Goal: Use online tool/utility: Utilize a website feature to perform a specific function

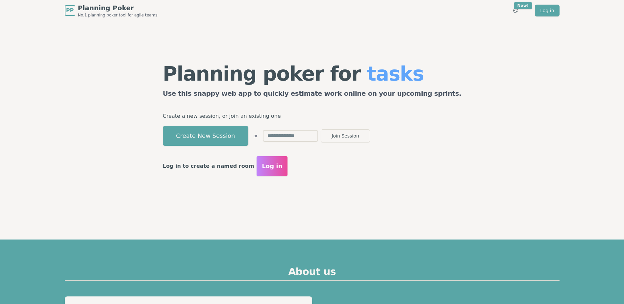
click at [318, 138] on input "text" at bounding box center [290, 136] width 55 height 12
click at [321, 129] on button "Join Session" at bounding box center [345, 135] width 49 height 13
type input "*"
type input "****"
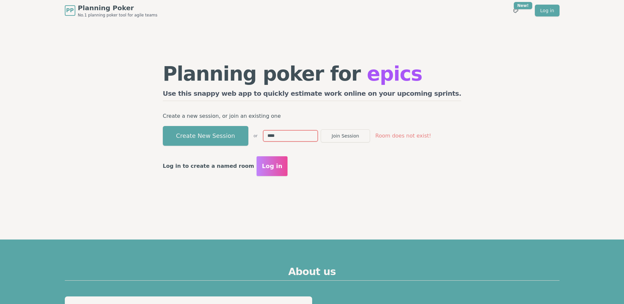
click at [321, 129] on button "Join Session" at bounding box center [345, 135] width 49 height 13
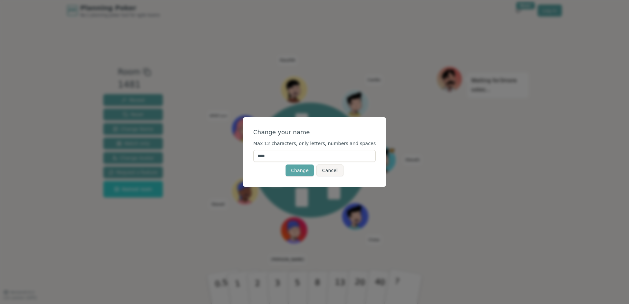
drag, startPoint x: 286, startPoint y: 157, endPoint x: 234, endPoint y: 159, distance: 52.4
click at [234, 159] on div "Change your name Max 12 characters, only letters, numbers and spaces **** Chang…" at bounding box center [314, 152] width 629 height 304
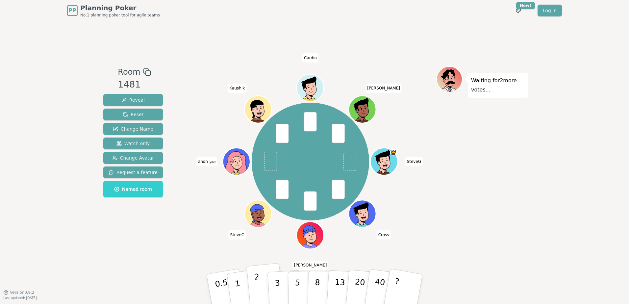
click at [262, 287] on button "2" at bounding box center [266, 289] width 38 height 52
click at [133, 126] on span "Change Name" at bounding box center [133, 129] width 40 height 7
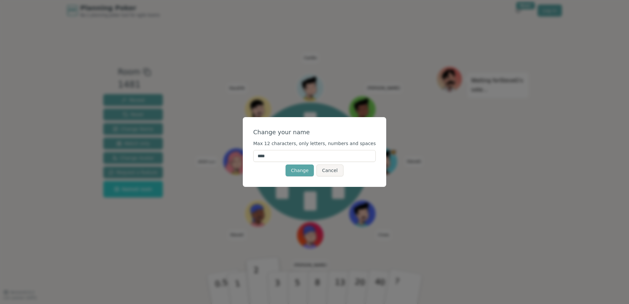
drag, startPoint x: 279, startPoint y: 156, endPoint x: 265, endPoint y: 155, distance: 13.5
click at [265, 155] on input "****" at bounding box center [314, 156] width 123 height 12
type input "******"
click at [274, 171] on div "Change Cancel" at bounding box center [314, 171] width 123 height 12
click at [300, 171] on button "Change" at bounding box center [300, 171] width 28 height 12
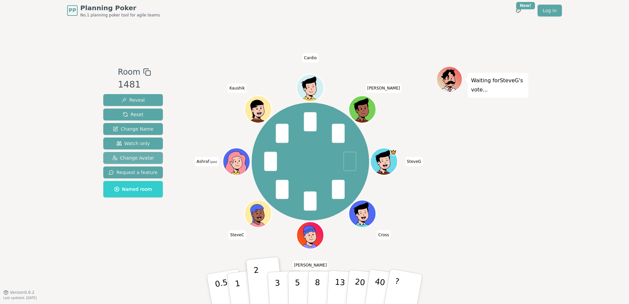
click at [135, 157] on span "Change Avatar" at bounding box center [133, 158] width 42 height 7
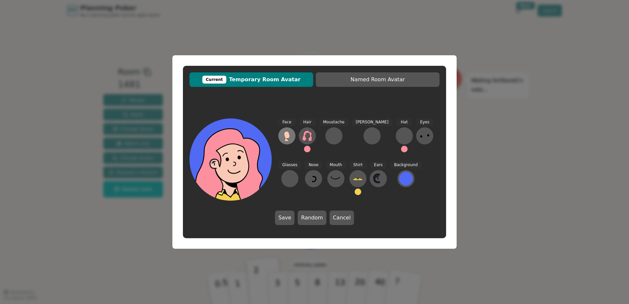
click at [289, 136] on icon at bounding box center [287, 134] width 6 height 7
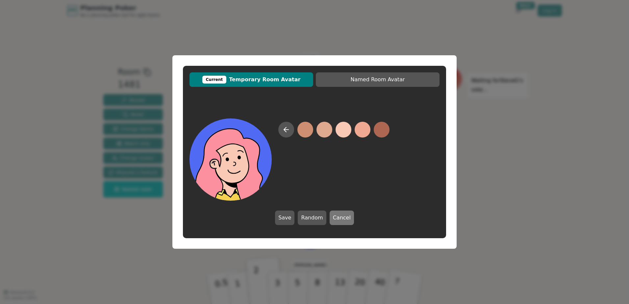
click at [334, 218] on button "Cancel" at bounding box center [342, 218] width 24 height 14
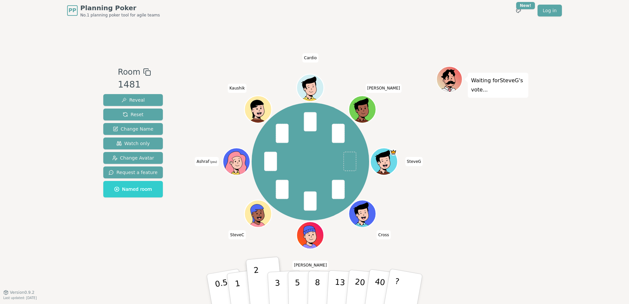
click at [238, 158] on icon at bounding box center [237, 159] width 21 height 3
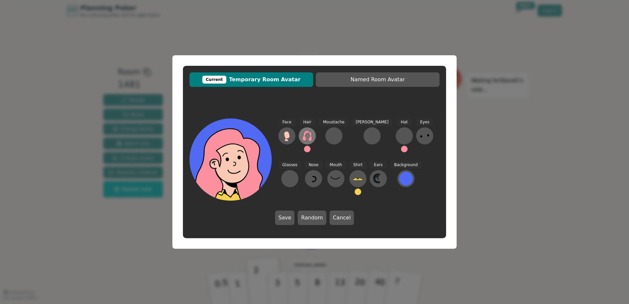
click at [311, 139] on icon at bounding box center [307, 136] width 10 height 11
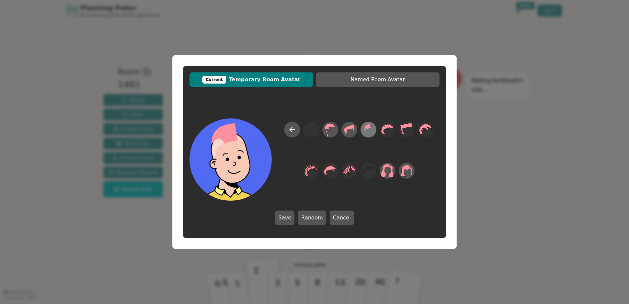
click at [364, 130] on icon at bounding box center [368, 129] width 13 height 15
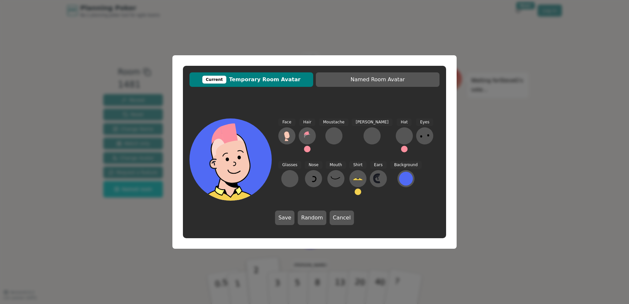
click at [308, 149] on button at bounding box center [307, 149] width 7 height 7
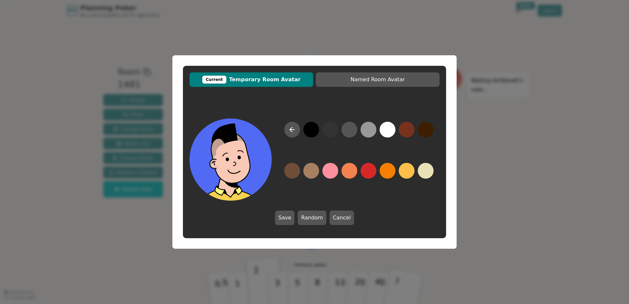
click at [313, 136] on button at bounding box center [311, 130] width 16 height 16
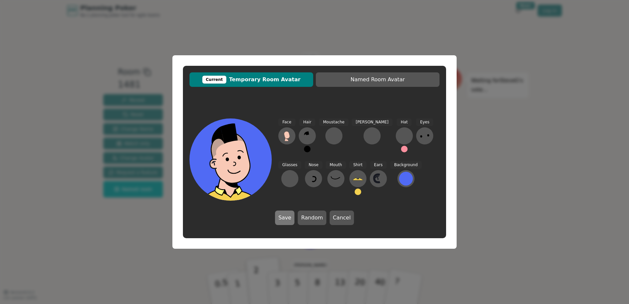
click at [287, 221] on button "Save" at bounding box center [284, 218] width 19 height 14
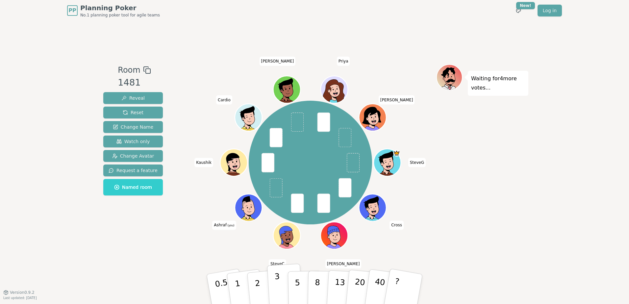
click at [271, 282] on button "3" at bounding box center [285, 289] width 36 height 51
click at [315, 281] on p "8" at bounding box center [318, 289] width 6 height 36
click at [294, 288] on button "5" at bounding box center [305, 289] width 34 height 50
click at [260, 286] on button "2" at bounding box center [266, 289] width 38 height 52
drag, startPoint x: 262, startPoint y: 285, endPoint x: 149, endPoint y: 237, distance: 123.2
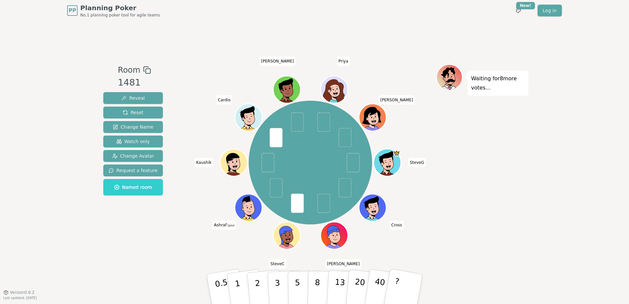
click at [262, 285] on button "2" at bounding box center [266, 296] width 38 height 52
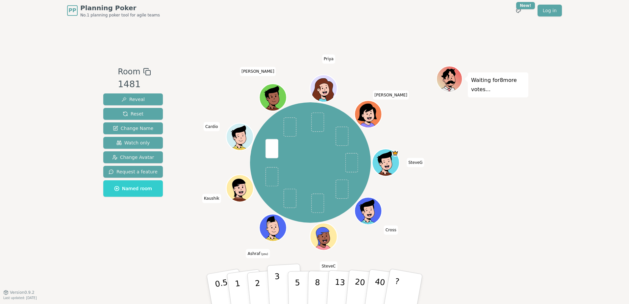
drag, startPoint x: 276, startPoint y: 281, endPoint x: 271, endPoint y: 272, distance: 10.8
click at [276, 281] on p "3" at bounding box center [277, 290] width 7 height 36
